Goal: Information Seeking & Learning: Learn about a topic

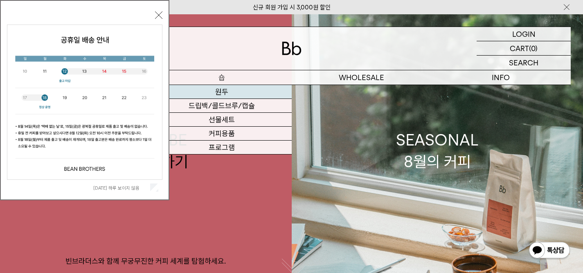
click at [221, 88] on link "원두" at bounding box center [222, 92] width 140 height 14
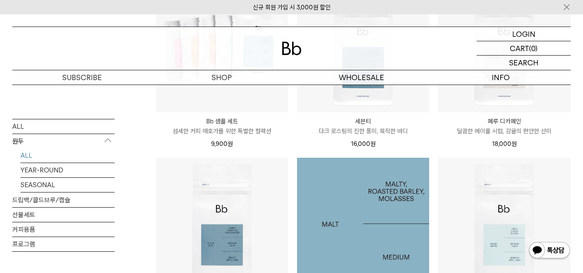
scroll to position [598, 0]
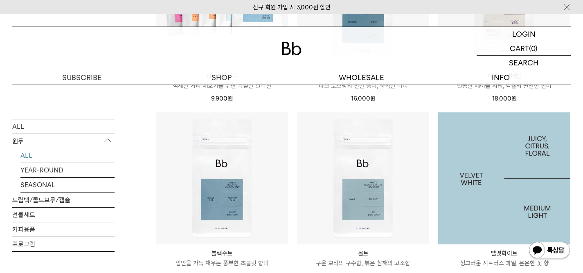
click at [491, 206] on img at bounding box center [504, 179] width 132 height 132
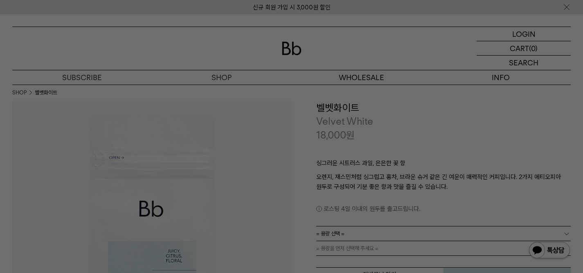
click at [350, 149] on div at bounding box center [291, 136] width 583 height 273
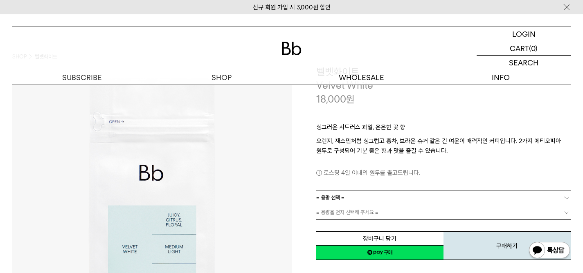
scroll to position [47, 0]
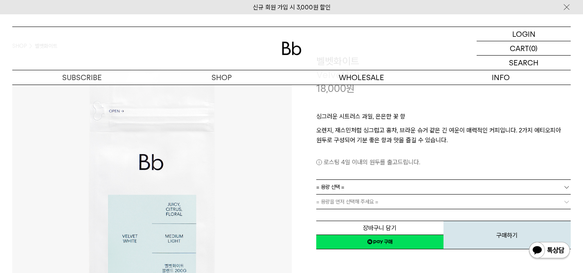
click at [379, 187] on link "= 용량 선택 =" at bounding box center [443, 187] width 255 height 14
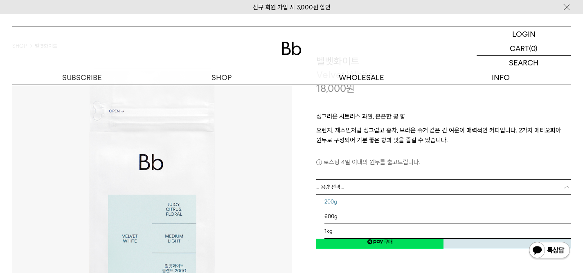
click at [339, 204] on li "200g" at bounding box center [448, 202] width 247 height 15
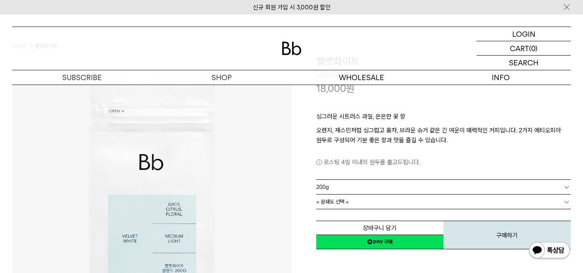
click at [332, 202] on span "= 분쇄도 선택 =" at bounding box center [332, 202] width 33 height 14
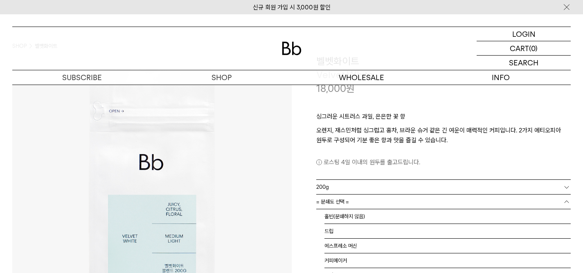
click at [283, 201] on img at bounding box center [152, 194] width 280 height 280
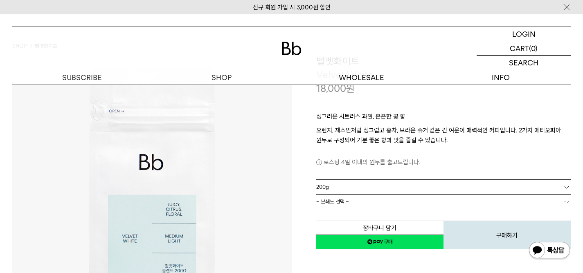
click at [335, 200] on span "= 분쇄도 선택 =" at bounding box center [332, 202] width 33 height 14
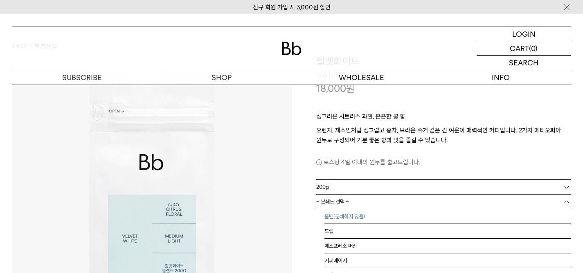
click at [329, 214] on li "홀빈(분쇄하지 않음)" at bounding box center [448, 217] width 247 height 15
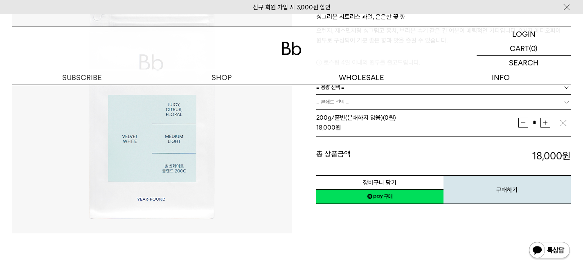
scroll to position [122, 0]
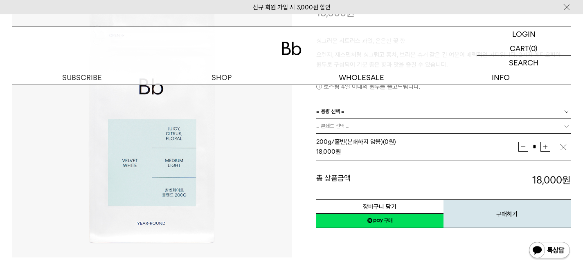
click at [342, 144] on span "200g/홀빈(분쇄하지 않음) (0원)" at bounding box center [356, 141] width 80 height 7
click at [339, 116] on span "= 용량 선택 =" at bounding box center [330, 111] width 28 height 14
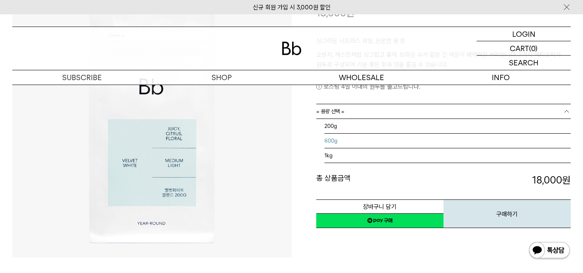
click at [337, 138] on li "600g" at bounding box center [448, 141] width 247 height 15
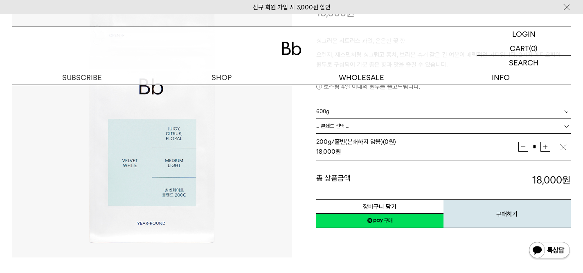
click at [338, 131] on span "= 분쇄도 선택 =" at bounding box center [332, 126] width 33 height 14
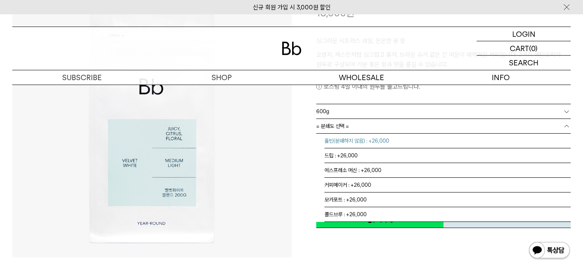
click at [338, 137] on li "홀빈(분쇄하지 않음) : +26,000" at bounding box center [448, 141] width 247 height 15
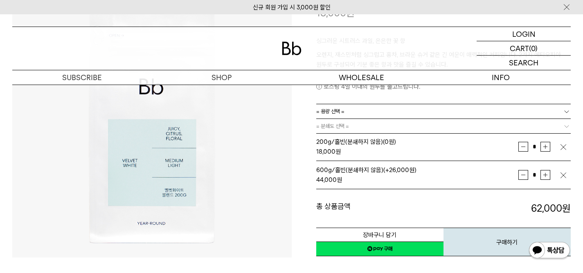
click at [325, 115] on span "= 용량 선택 =" at bounding box center [330, 111] width 28 height 14
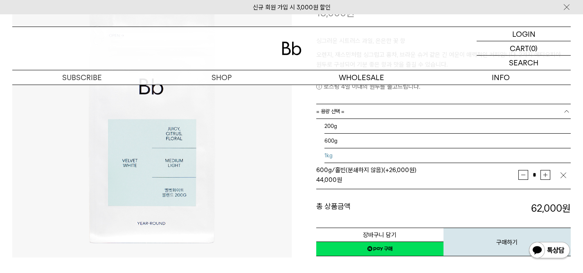
click at [327, 157] on li "1kg" at bounding box center [448, 156] width 247 height 15
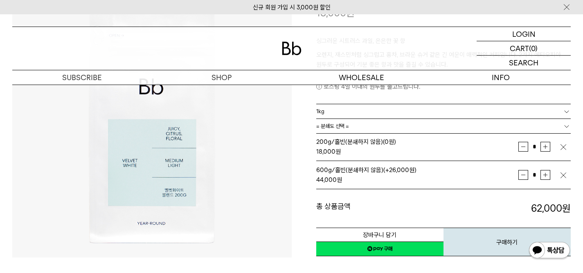
click at [332, 135] on td "200g/홀빈(분쇄하지 않음) (0원) 18,000 원" at bounding box center [417, 147] width 203 height 28
click at [333, 131] on span "= 분쇄도 선택 =" at bounding box center [332, 126] width 33 height 14
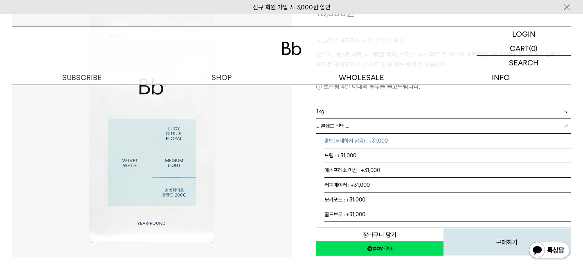
click at [329, 137] on li "홀빈(분쇄하지 않음) : +31,000" at bounding box center [448, 141] width 247 height 15
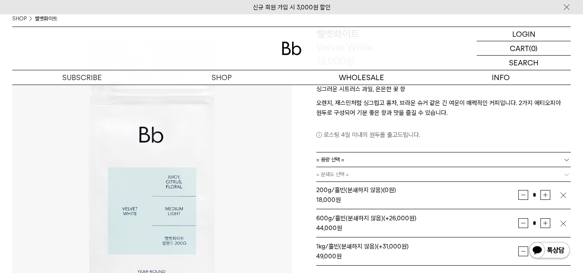
scroll to position [69, 0]
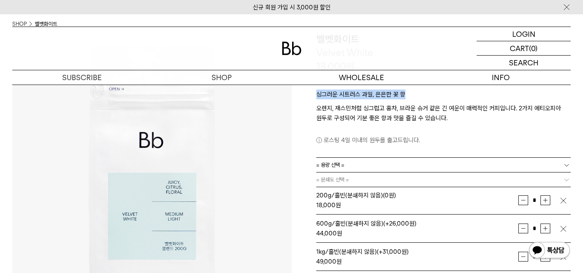
drag, startPoint x: 403, startPoint y: 93, endPoint x: 316, endPoint y: 95, distance: 86.4
click at [315, 96] on div "**********" at bounding box center [432, 185] width 280 height 307
copy p "싱그러운 시트러스 과일, 은은한 꽃 향"
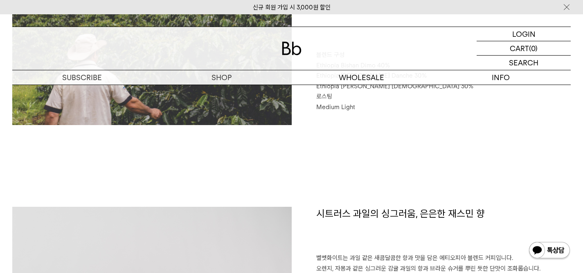
scroll to position [438, 0]
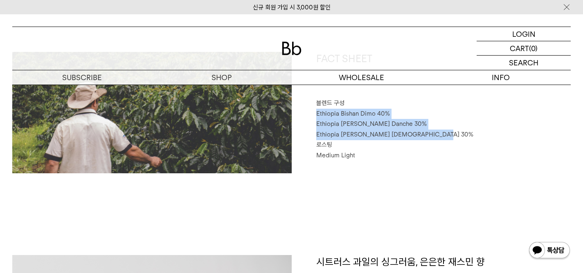
drag, startPoint x: 317, startPoint y: 115, endPoint x: 431, endPoint y: 133, distance: 115.7
click at [431, 133] on div "FACT SHEET 블렌드 구성 Ethiopia Bishan Dimo 40% Ethiopia Habtamu Yirgacheffe Danche …" at bounding box center [432, 113] width 280 height 122
copy div "Ethiopia Bishan Dimo 40% Ethiopia Habtamu Yirgacheffe Danche 30% Ethiopia Habta…"
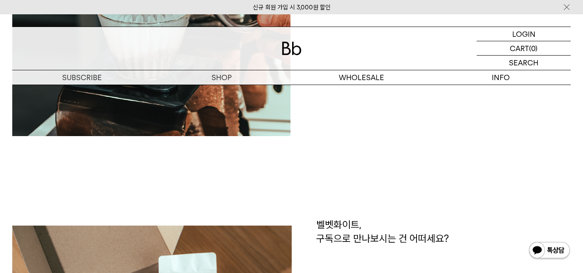
scroll to position [972, 0]
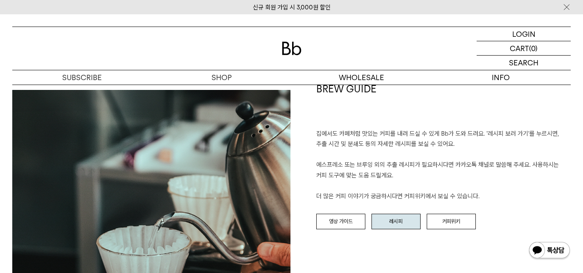
click at [408, 219] on link "레시피" at bounding box center [396, 222] width 49 height 16
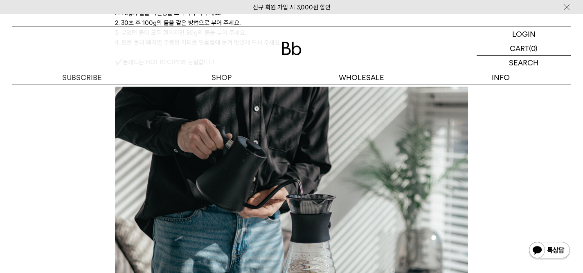
scroll to position [1753, 0]
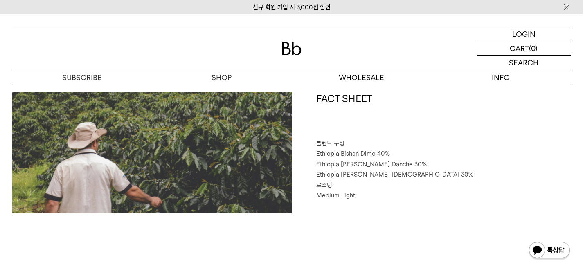
scroll to position [381, 0]
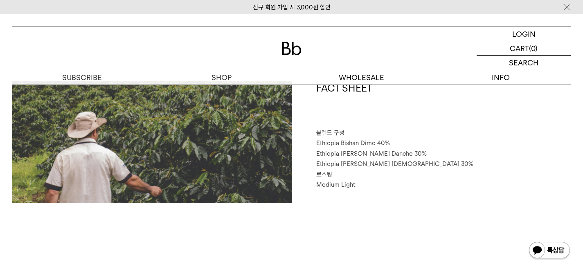
drag, startPoint x: 317, startPoint y: 155, endPoint x: 420, endPoint y: 153, distance: 103.2
click at [420, 153] on span "Ethiopia [PERSON_NAME] Danche 30%" at bounding box center [371, 153] width 111 height 7
copy span "Ethiopia [PERSON_NAME]"
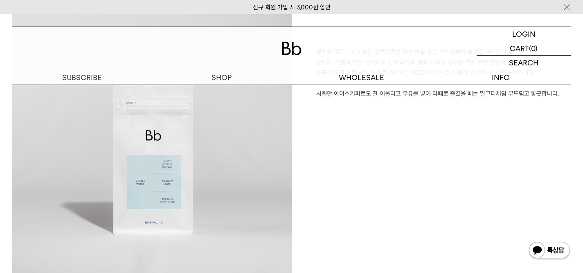
scroll to position [816, 0]
